Goal: Find specific page/section: Find specific page/section

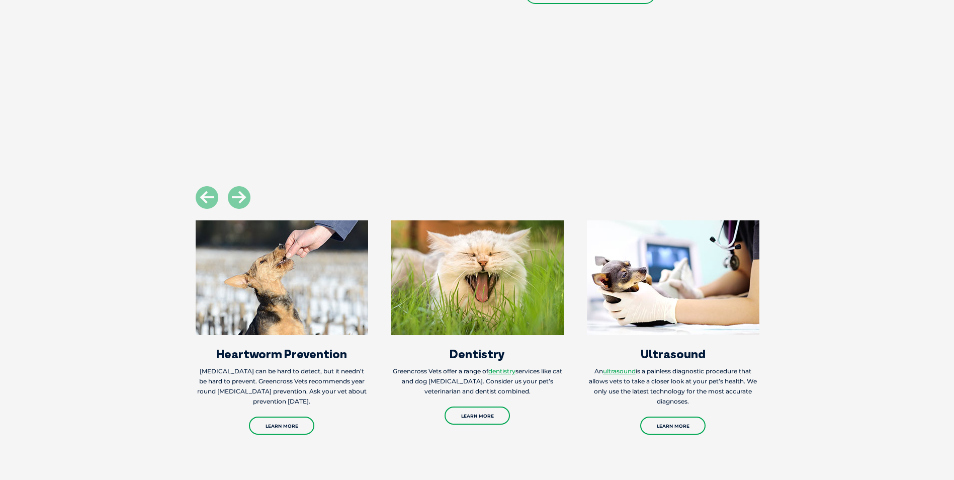
scroll to position [1709, 0]
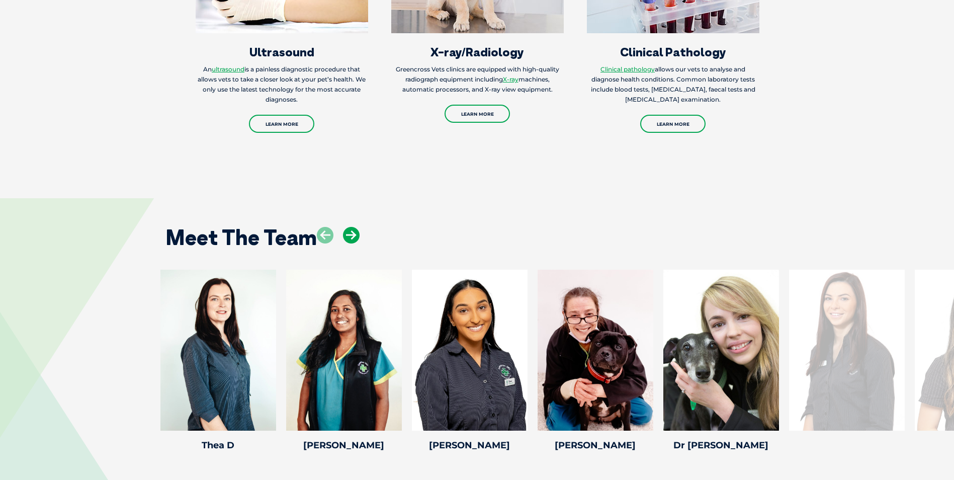
click at [355, 227] on icon at bounding box center [351, 235] width 17 height 17
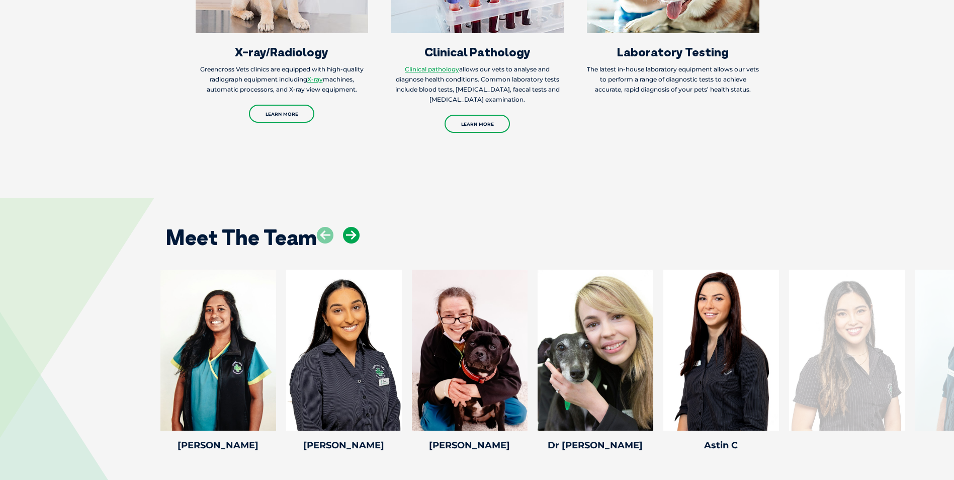
click at [355, 227] on icon at bounding box center [351, 235] width 17 height 17
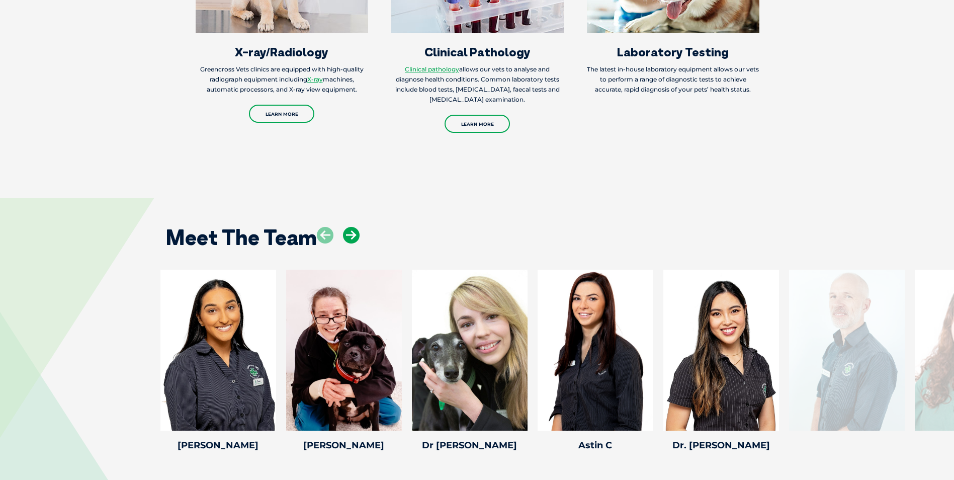
click at [355, 227] on icon at bounding box center [351, 235] width 17 height 17
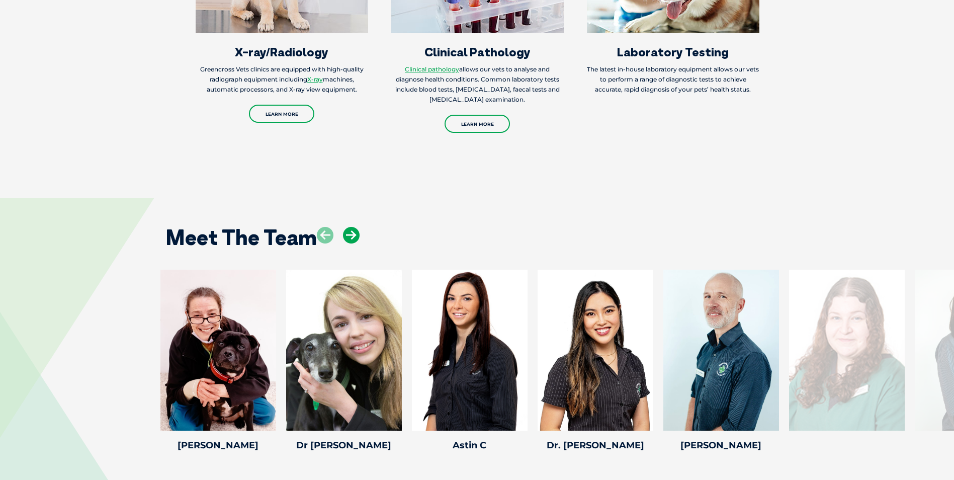
click at [355, 227] on icon at bounding box center [351, 235] width 17 height 17
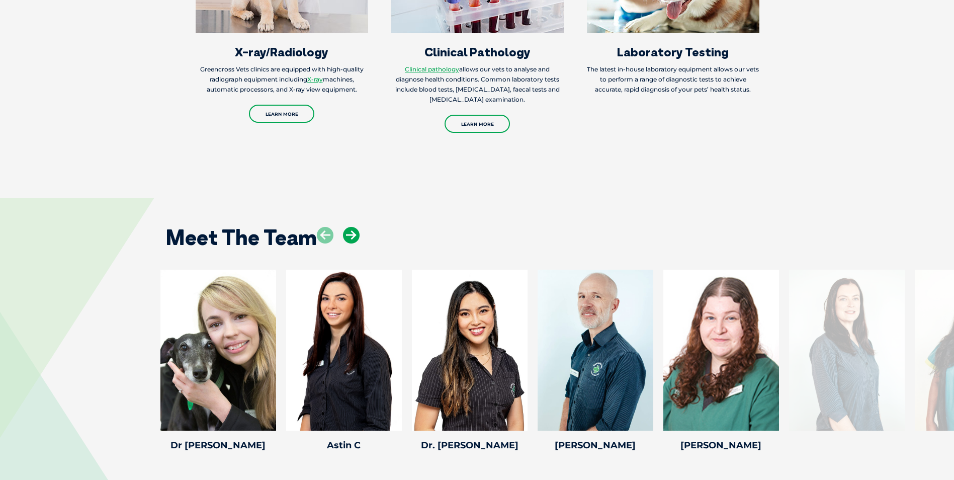
click at [355, 227] on icon at bounding box center [351, 235] width 17 height 17
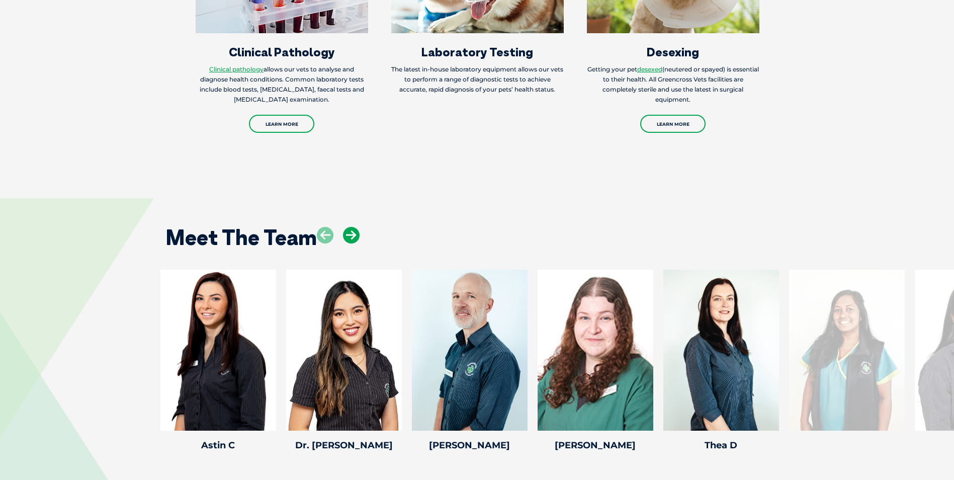
click at [355, 227] on icon at bounding box center [351, 235] width 17 height 17
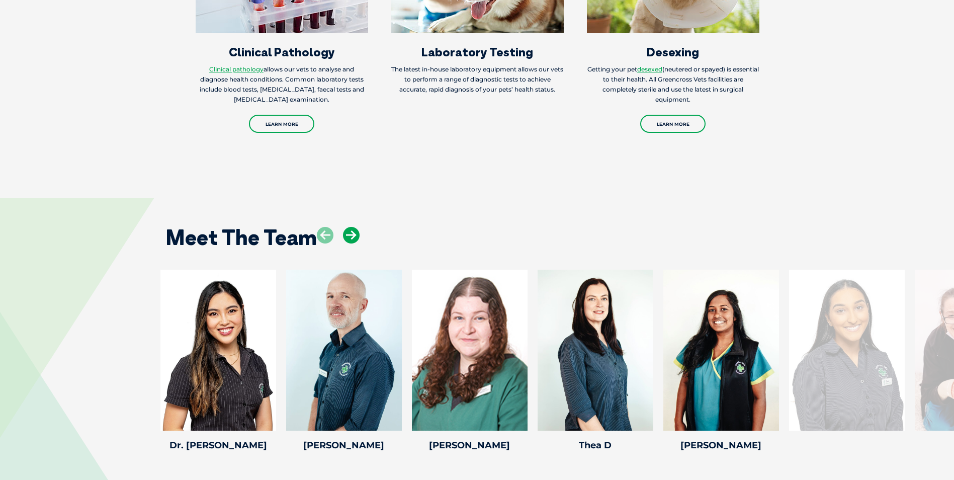
click at [355, 227] on icon at bounding box center [351, 235] width 17 height 17
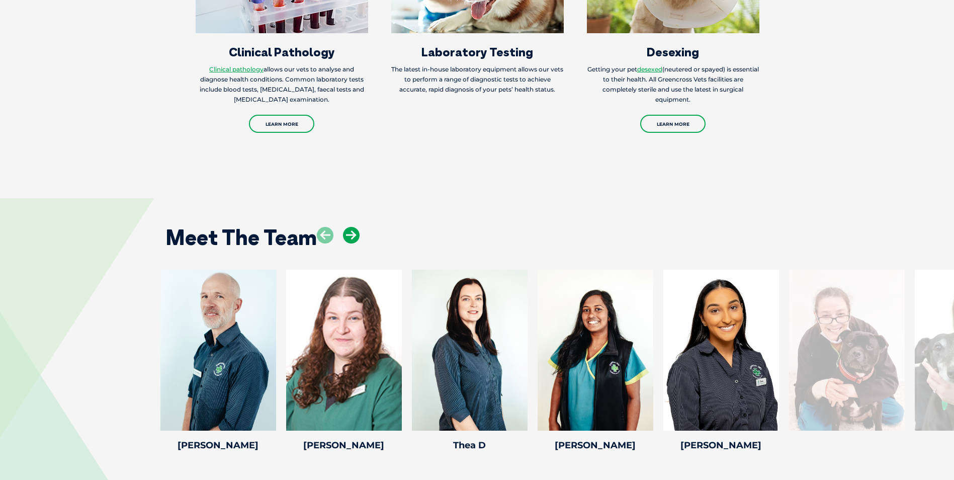
click at [355, 227] on icon at bounding box center [351, 235] width 17 height 17
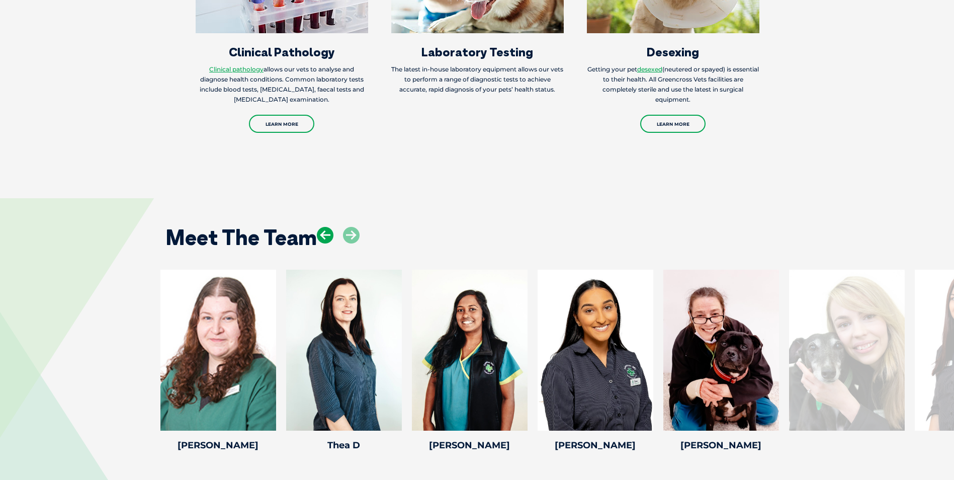
click at [330, 227] on icon at bounding box center [325, 235] width 17 height 17
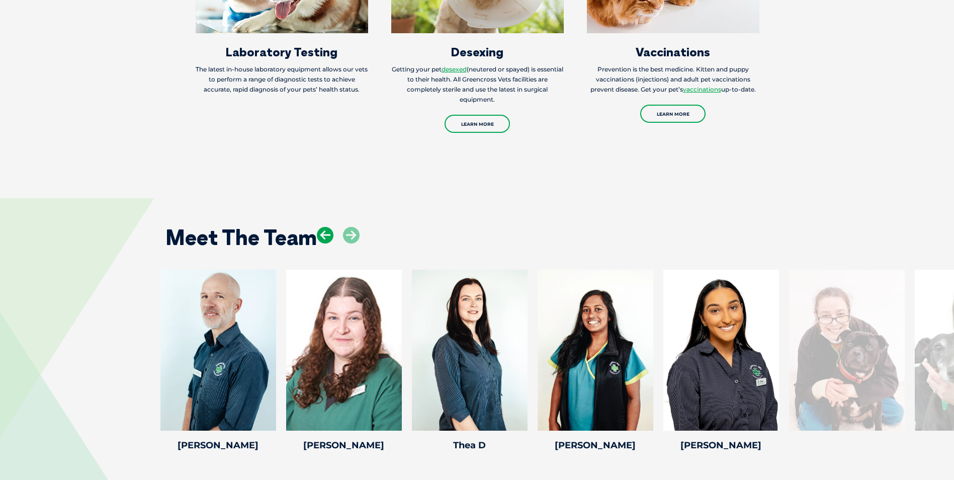
click at [330, 227] on icon at bounding box center [325, 235] width 17 height 17
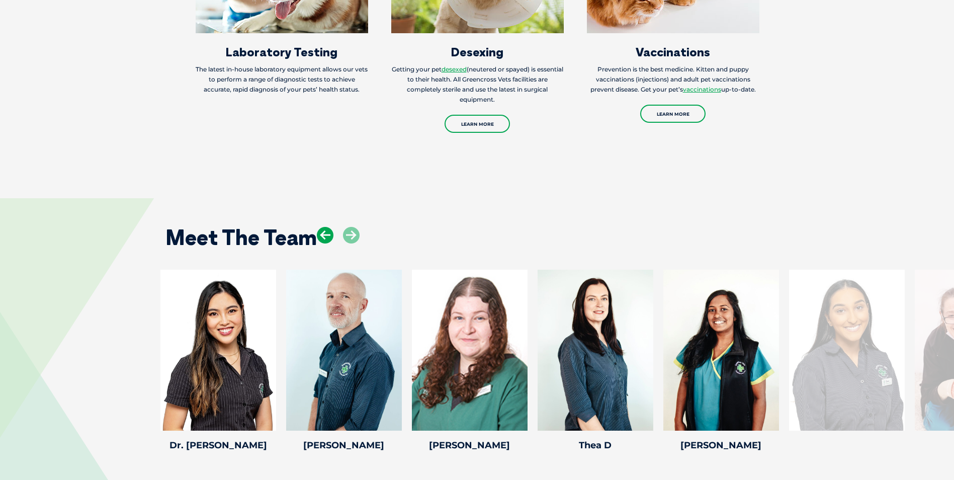
click at [330, 227] on icon at bounding box center [325, 235] width 17 height 17
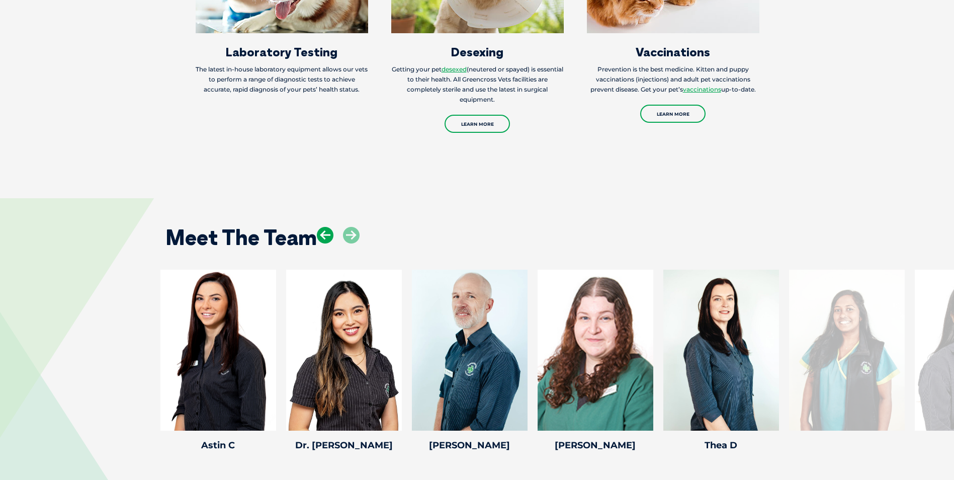
click at [330, 227] on icon at bounding box center [325, 235] width 17 height 17
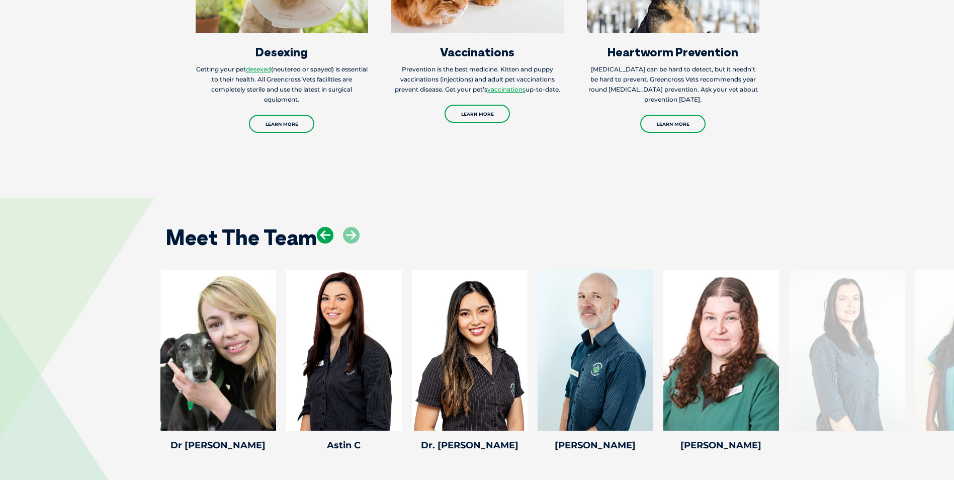
click at [330, 227] on icon at bounding box center [325, 235] width 17 height 17
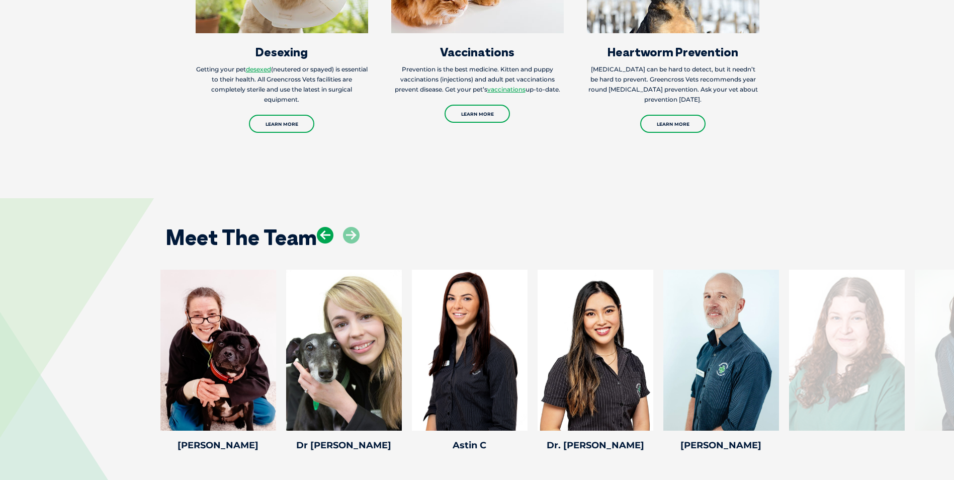
click at [330, 227] on icon at bounding box center [325, 235] width 17 height 17
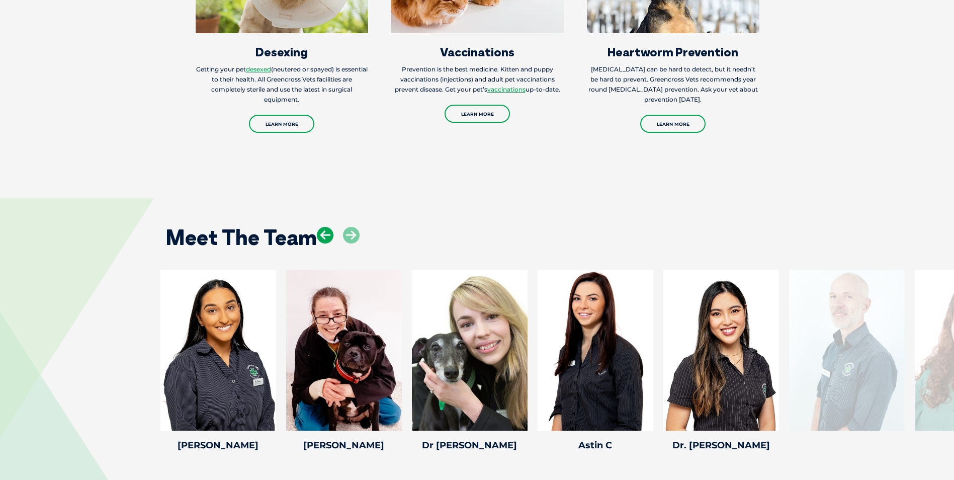
click at [330, 227] on icon at bounding box center [325, 235] width 17 height 17
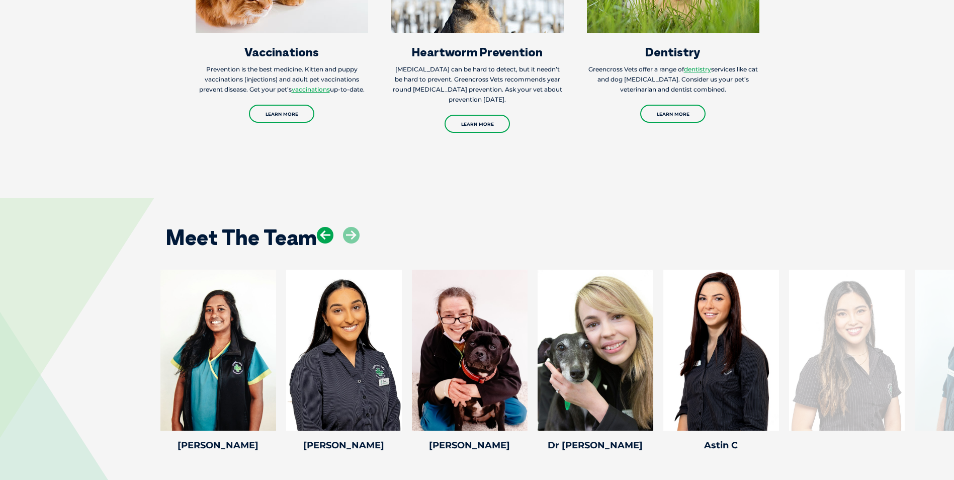
click at [330, 227] on icon at bounding box center [325, 235] width 17 height 17
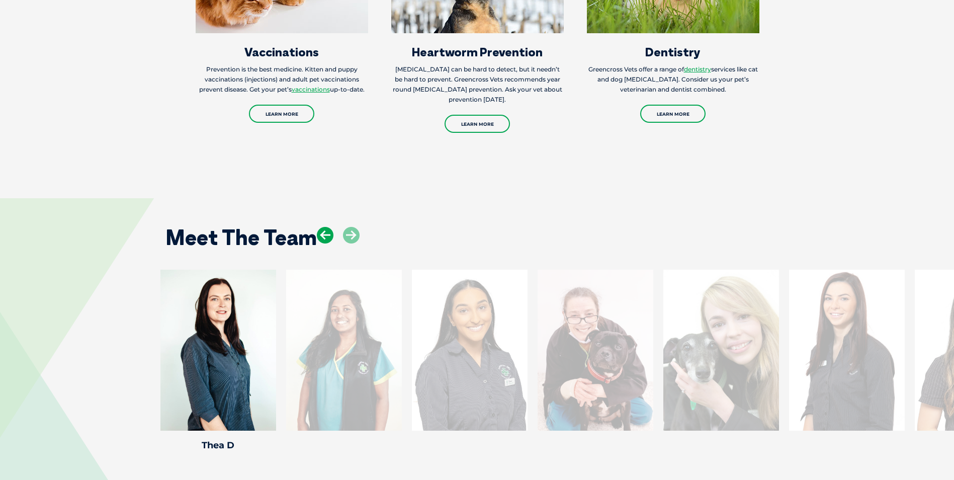
click at [330, 227] on icon at bounding box center [325, 235] width 17 height 17
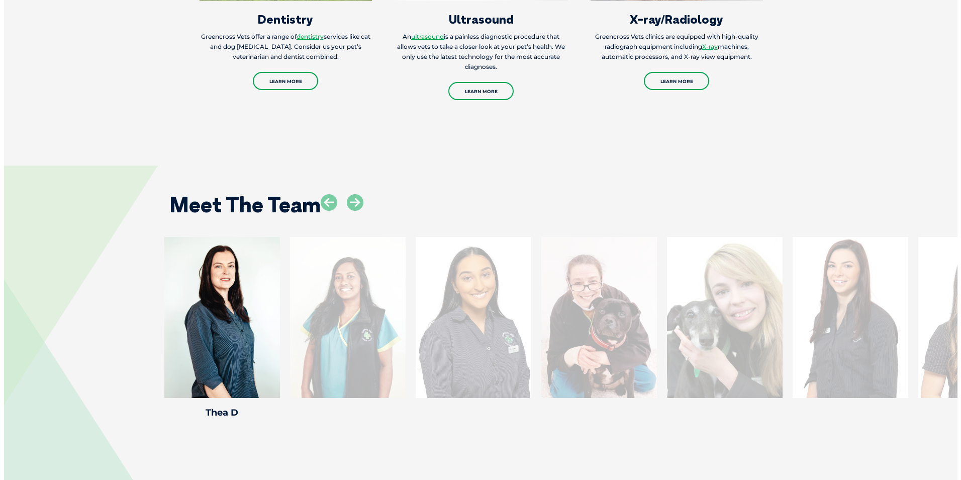
scroll to position [1760, 0]
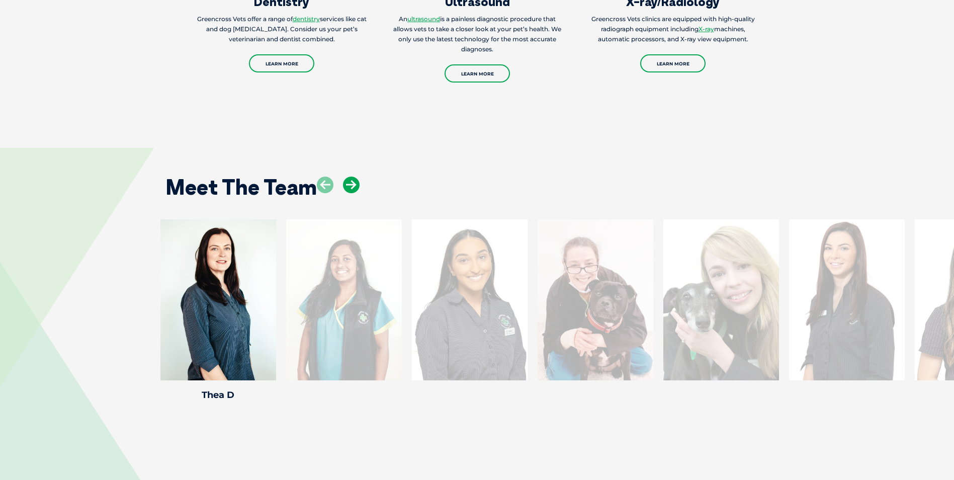
click at [355, 178] on icon at bounding box center [351, 184] width 17 height 17
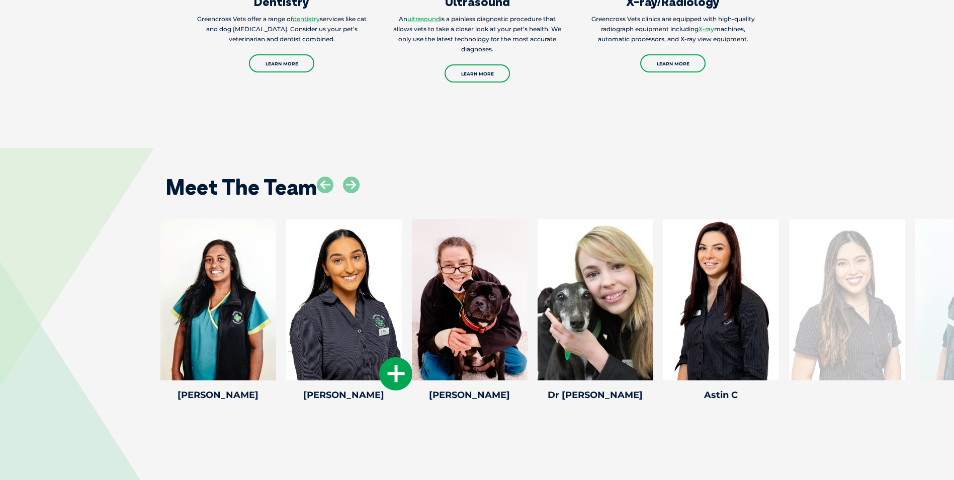
click at [336, 254] on div at bounding box center [344, 299] width 116 height 161
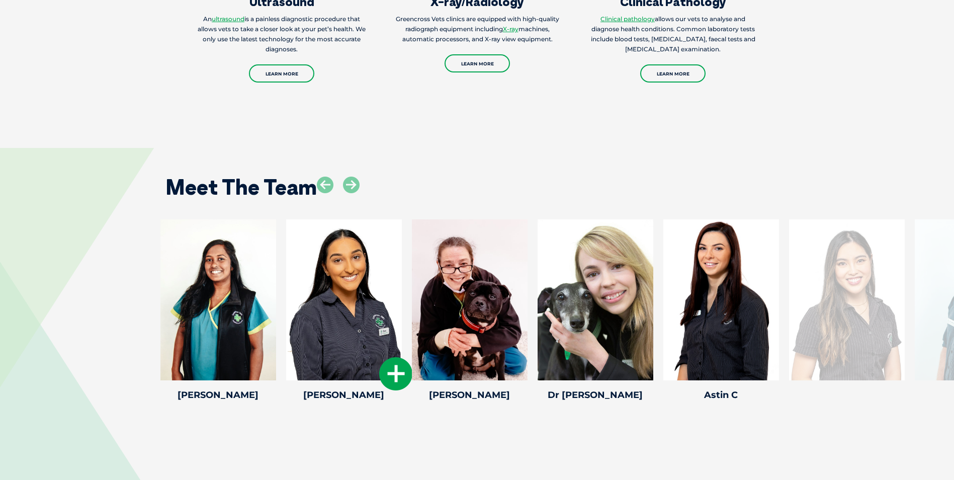
click at [402, 361] on icon at bounding box center [395, 373] width 33 height 33
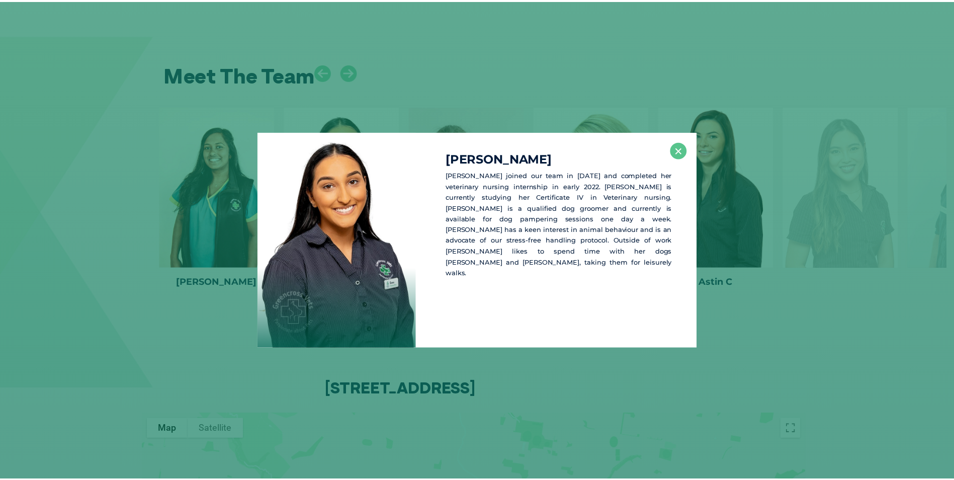
scroll to position [1873, 0]
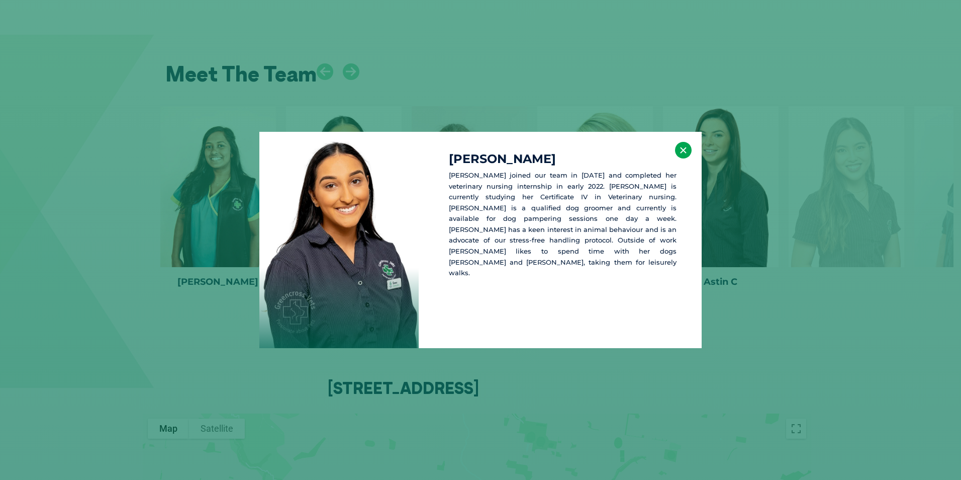
click at [687, 154] on button "×" at bounding box center [683, 150] width 17 height 17
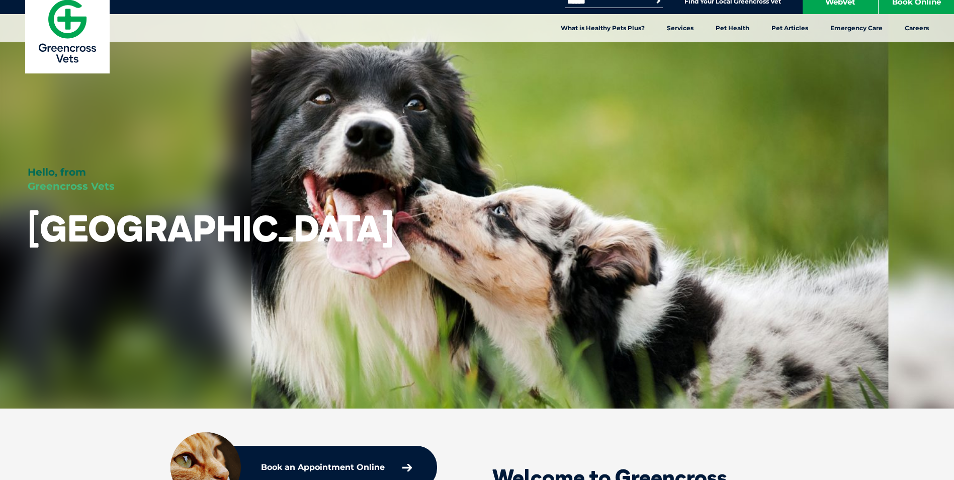
scroll to position [0, 0]
